Goal: Information Seeking & Learning: Learn about a topic

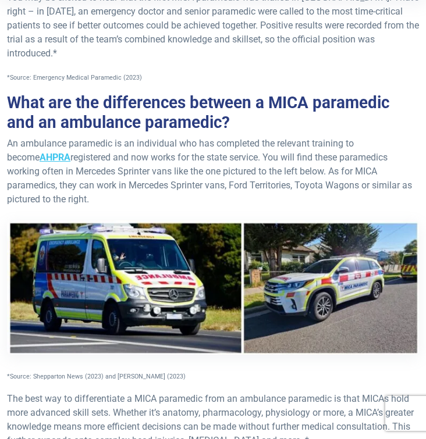
scroll to position [306, 0]
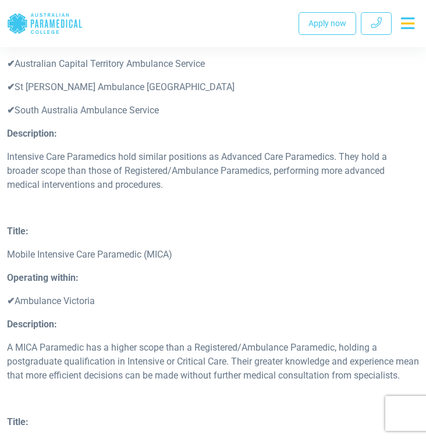
scroll to position [3636, 0]
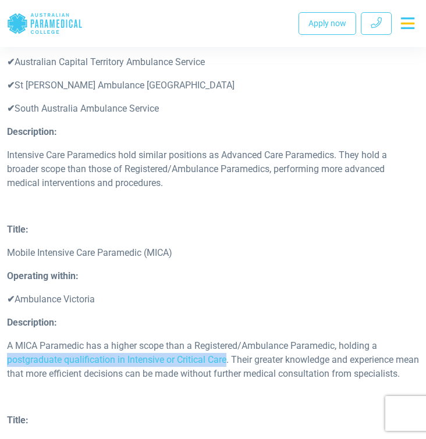
drag, startPoint x: 7, startPoint y: 328, endPoint x: 226, endPoint y: 333, distance: 218.9
click at [226, 339] on p "A MICA Paramedic has a higher scope than a Registered/Ambulance Paramedic, hold…" at bounding box center [213, 360] width 412 height 42
copy p "postgraduate qualification in Intensive or Critical Care"
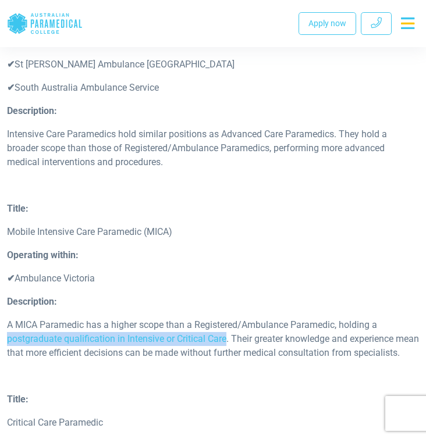
scroll to position [3664, 0]
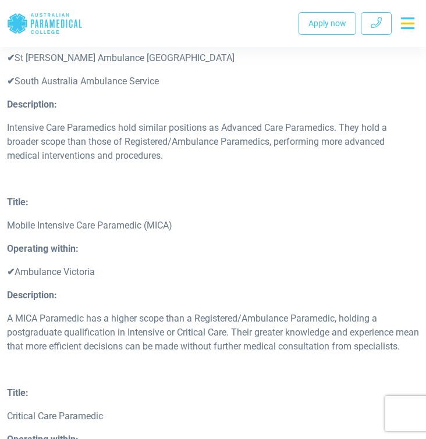
click at [205, 358] on div "Title: Mobile Intensive Care Paramedic (MICA) Operating within: ✔ Ambulance Vic…" at bounding box center [213, 291] width 426 height 191
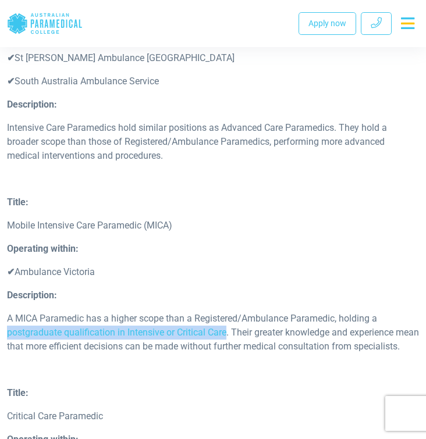
drag, startPoint x: 228, startPoint y: 303, endPoint x: 7, endPoint y: 299, distance: 221.2
click at [7, 312] on p "A MICA Paramedic has a higher scope than a Registered/Ambulance Paramedic, hold…" at bounding box center [213, 333] width 412 height 42
copy p "postgraduate qualification in Intensive or Critical Care"
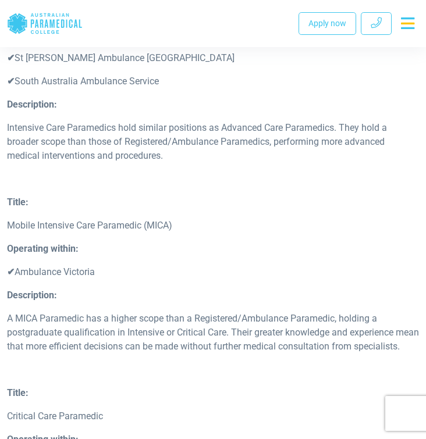
click at [349, 196] on p "Title:" at bounding box center [213, 203] width 412 height 14
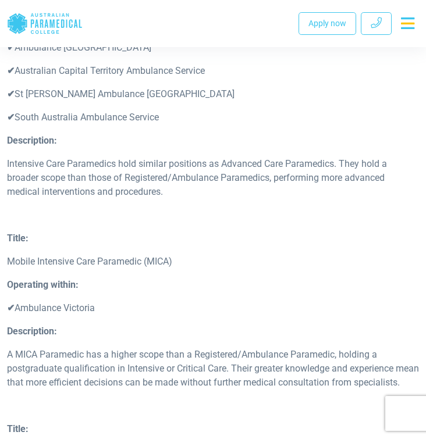
scroll to position [3618, 0]
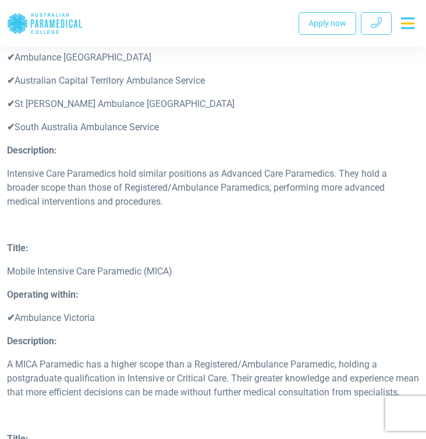
click at [316, 181] on div "Description: Intensive Care Paramedics hold similar positions as Advanced Care …" at bounding box center [213, 181] width 426 height 74
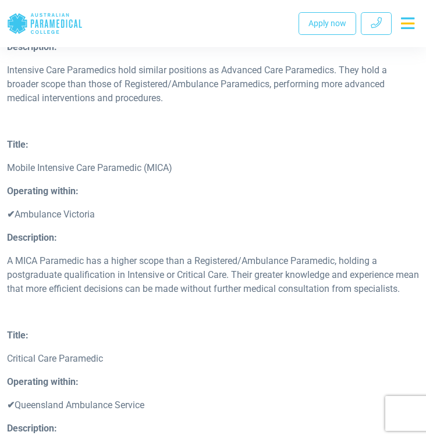
scroll to position [3719, 0]
